Goal: Transaction & Acquisition: Purchase product/service

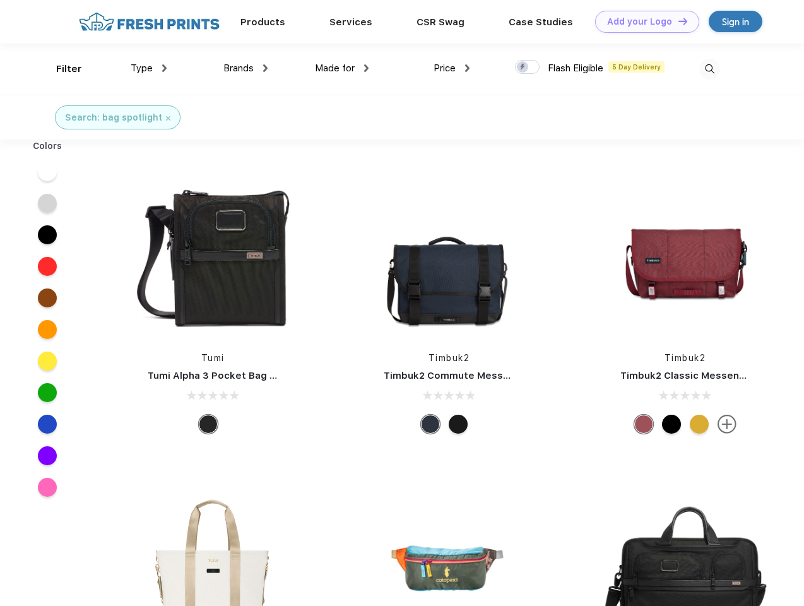
scroll to position [1, 0]
click at [643, 21] on link "Add your Logo Design Tool" at bounding box center [647, 22] width 104 height 22
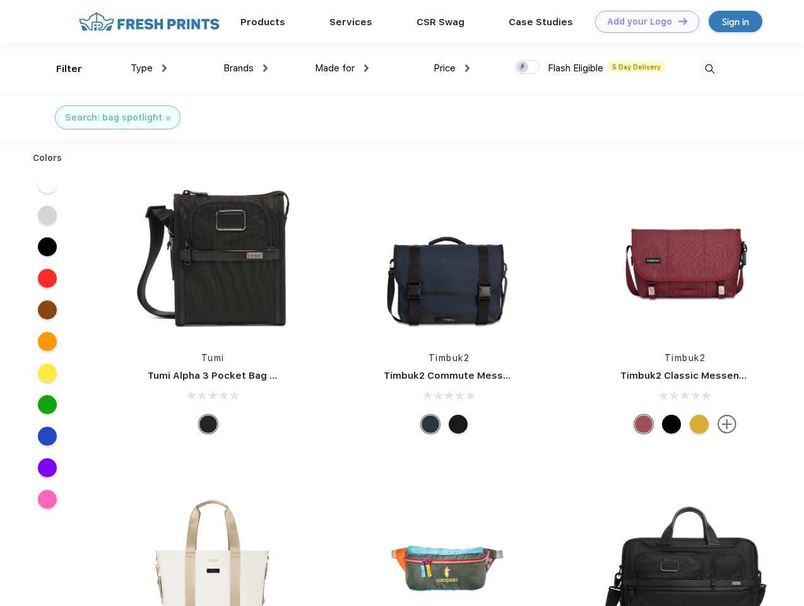
click at [0, 0] on div "Design Tool" at bounding box center [0, 0] width 0 height 0
click at [677, 21] on link "Add your Logo Design Tool" at bounding box center [647, 22] width 104 height 22
click at [61, 69] on div "Filter" at bounding box center [69, 69] width 26 height 15
click at [149, 68] on span "Type" at bounding box center [142, 67] width 22 height 11
click at [246, 68] on span "Brands" at bounding box center [238, 67] width 30 height 11
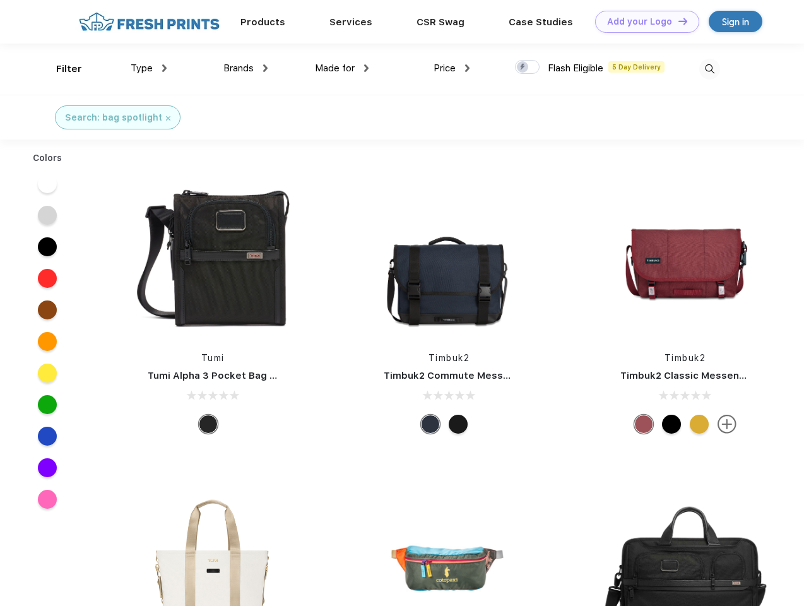
click at [342, 68] on span "Made for" at bounding box center [335, 67] width 40 height 11
click at [452, 68] on span "Price" at bounding box center [445, 67] width 22 height 11
click at [528, 68] on div at bounding box center [527, 67] width 25 height 14
click at [523, 68] on input "checkbox" at bounding box center [519, 63] width 8 height 8
click at [710, 69] on img at bounding box center [709, 69] width 21 height 21
